Goal: Navigation & Orientation: Find specific page/section

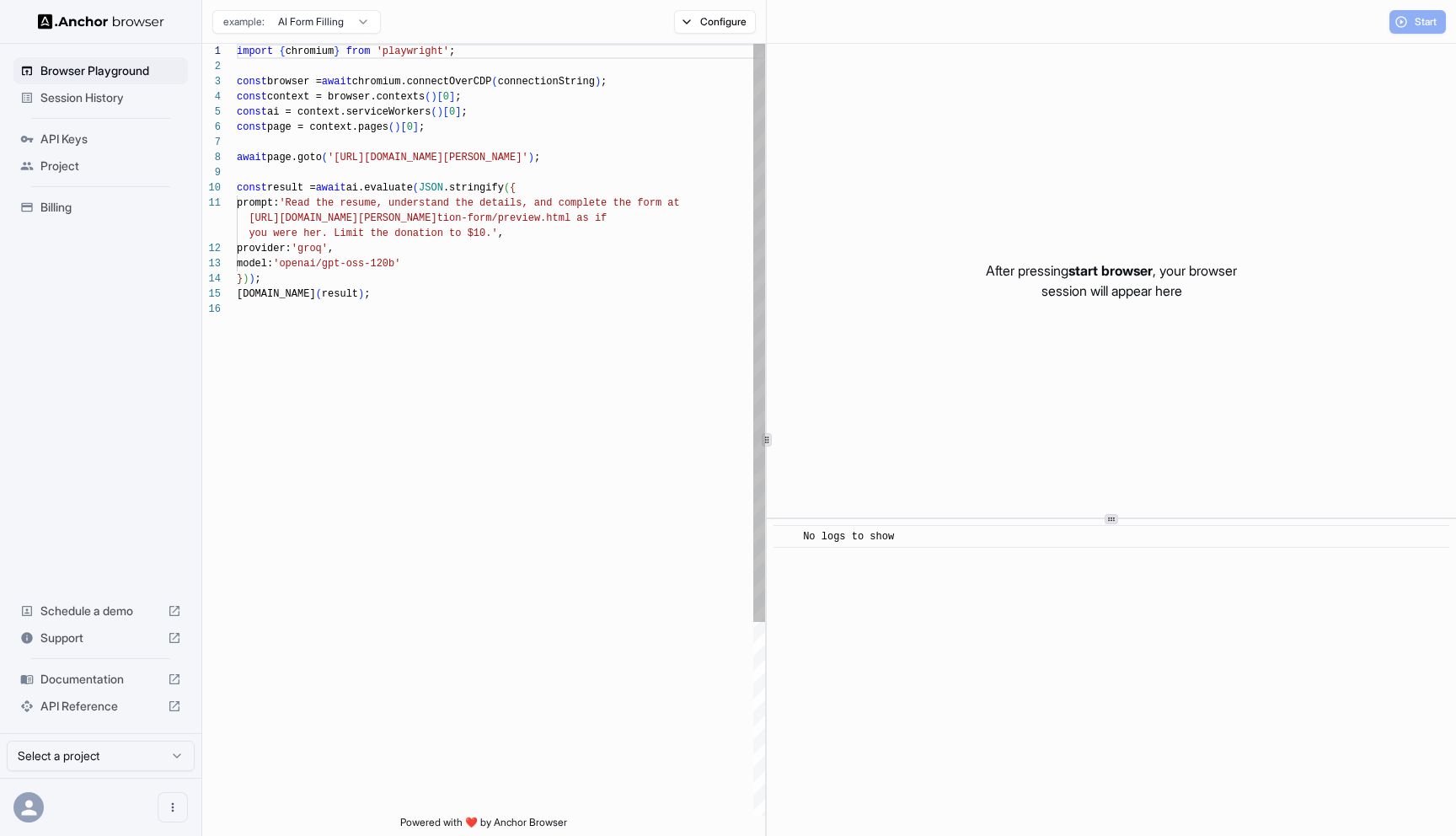
scroll to position [152, 0]
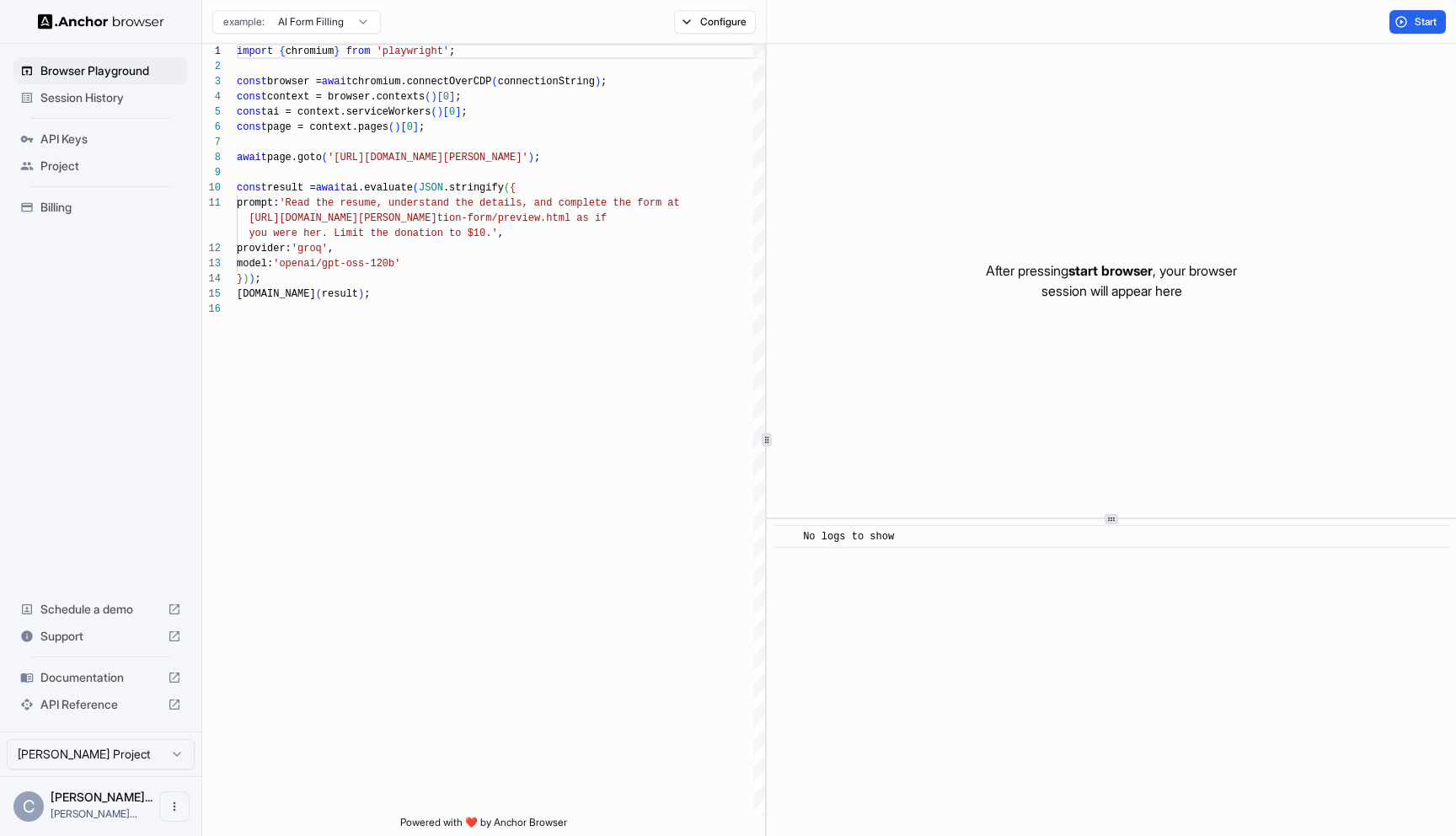
click at [114, 104] on span "Session History" at bounding box center [111, 98] width 141 height 17
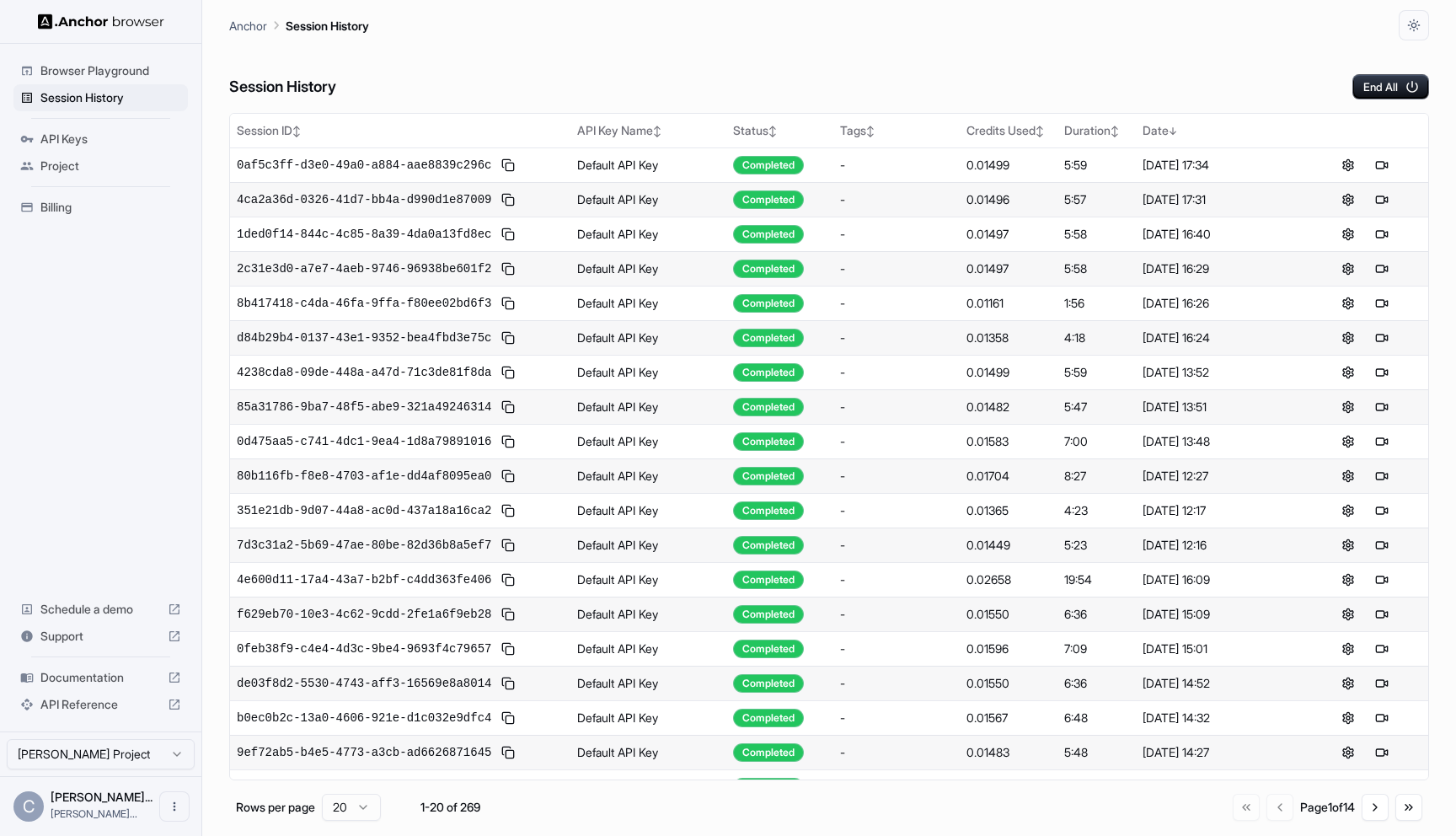
click at [170, 70] on span "Browser Playground" at bounding box center [111, 70] width 141 height 17
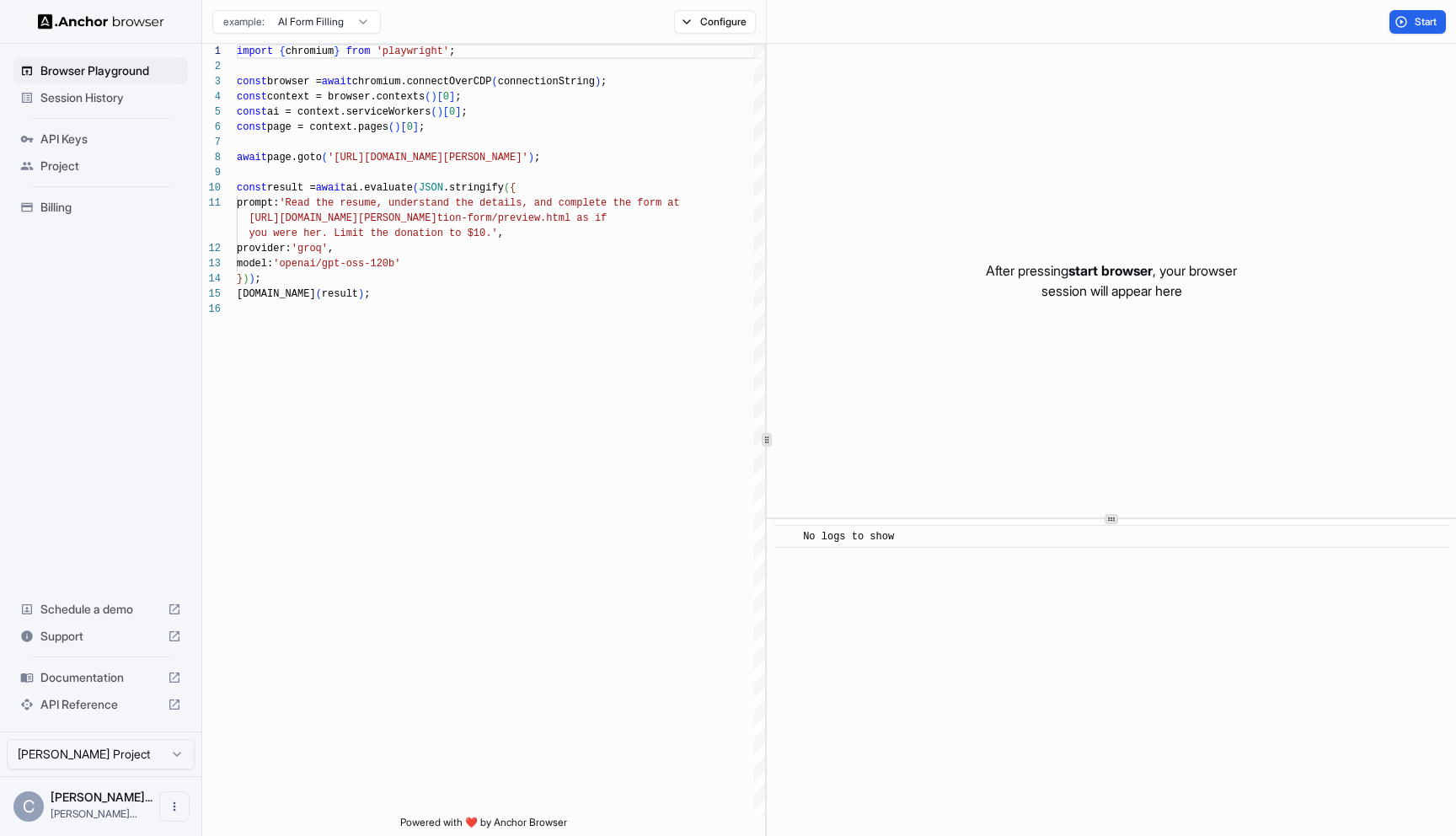
scroll to position [152, 0]
click at [182, 110] on div "Session History" at bounding box center [100, 98] width 174 height 27
